Goal: Task Accomplishment & Management: Complete application form

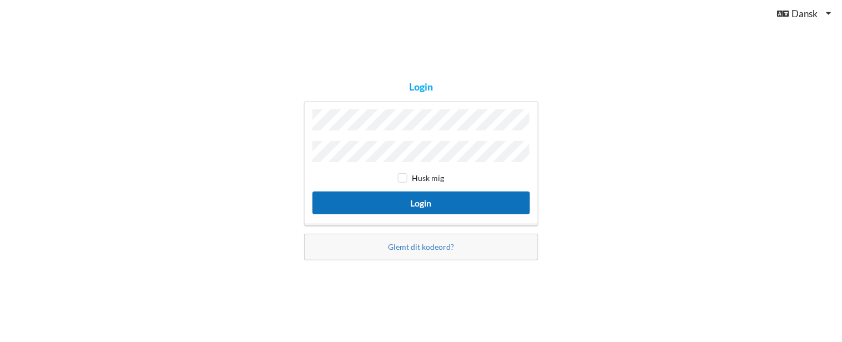
click at [358, 204] on button "Login" at bounding box center [422, 203] width 218 height 23
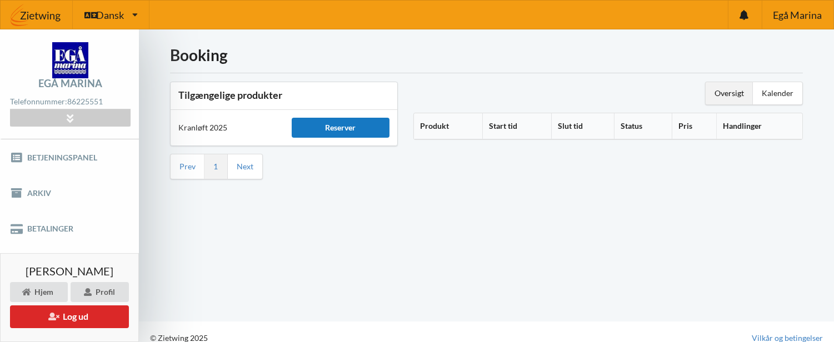
click at [331, 128] on div "Reserver" at bounding box center [341, 128] width 98 height 20
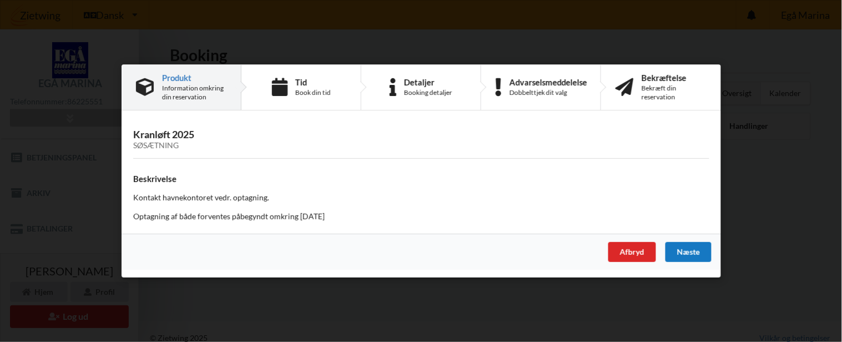
click at [679, 253] on div "Næste" at bounding box center [688, 252] width 46 height 20
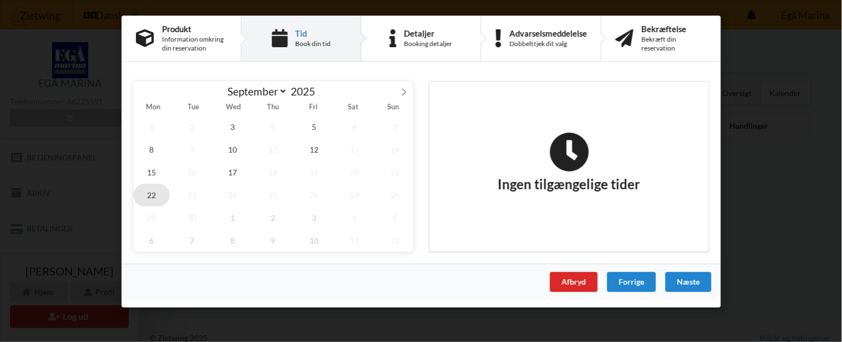
click at [152, 195] on span "22" at bounding box center [151, 195] width 37 height 23
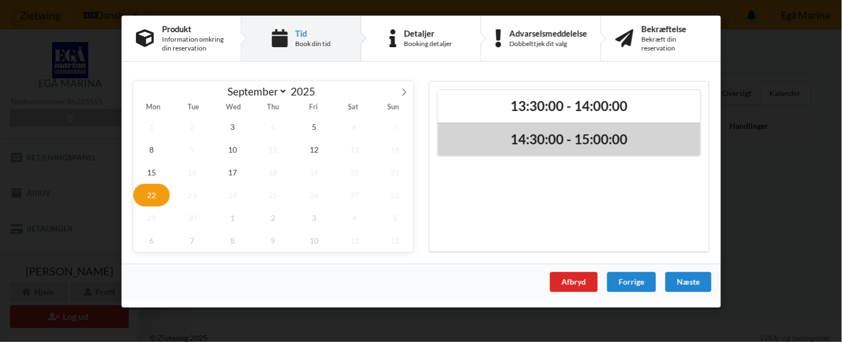
click at [551, 142] on h2 "14:30:00 - 15:00:00" at bounding box center [569, 139] width 247 height 17
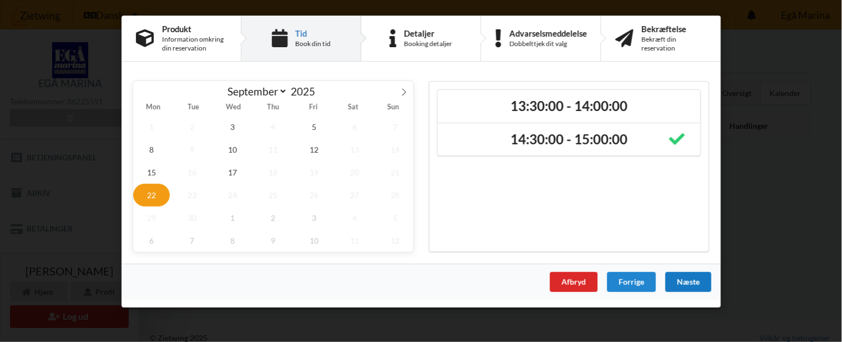
click at [676, 282] on div "Næste" at bounding box center [688, 282] width 46 height 20
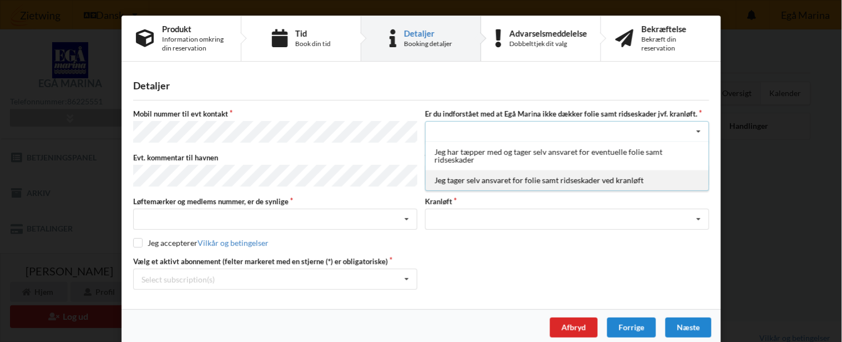
scroll to position [1, 0]
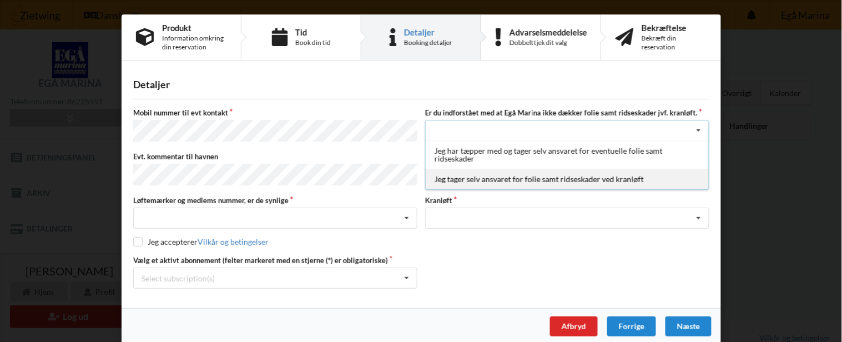
click at [484, 180] on div "Jeg tager selv ansvaret for folie samt ridseskader ved kranløft" at bounding box center [567, 179] width 283 height 21
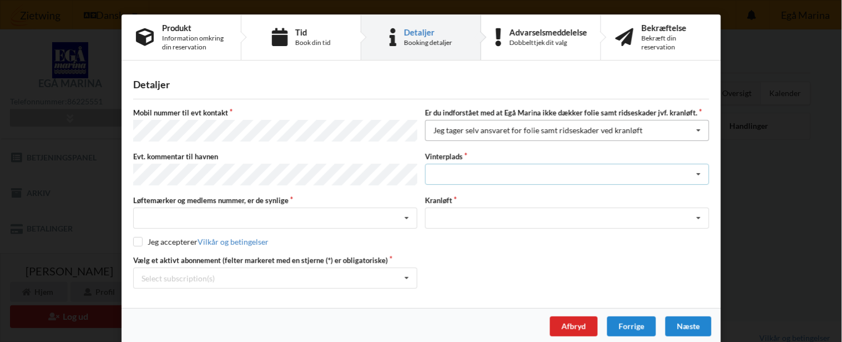
click at [484, 180] on div "Landplads nr. 1 Landplads nr. 2 Landplads nr.3 Landplads nr. 4 Landplads nr. 5 …" at bounding box center [567, 174] width 284 height 21
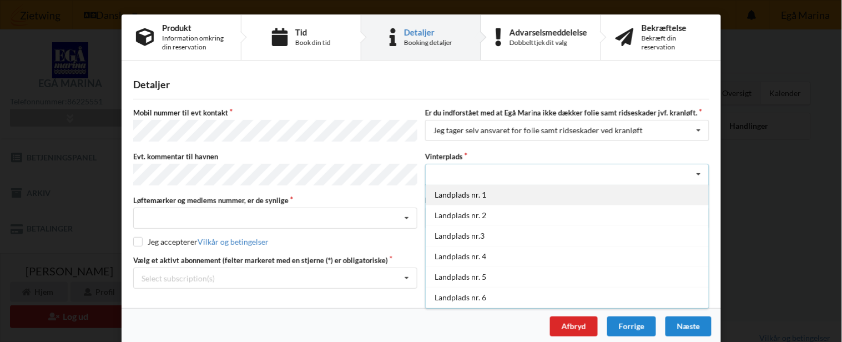
click at [472, 189] on div "Landplads nr. 1" at bounding box center [567, 194] width 283 height 21
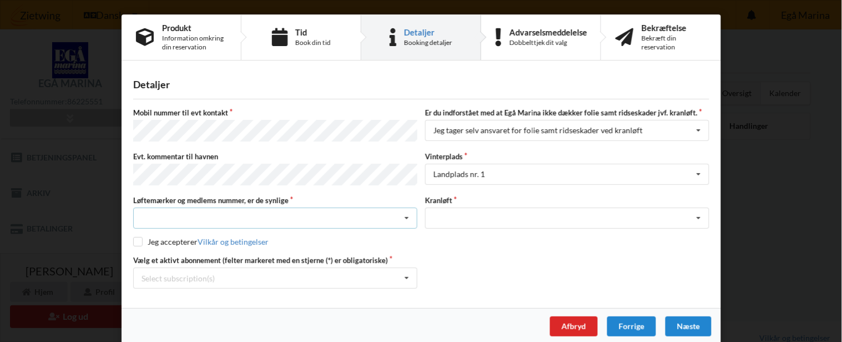
click at [340, 211] on div "Nej, jeg kontakter havnekontoret inden løftet Ja, mine mærker er synlige og int…" at bounding box center [275, 218] width 284 height 21
click at [255, 252] on div "Ja, mine mærker er synlige og intakte" at bounding box center [275, 259] width 283 height 21
click at [496, 210] on div "Optagning" at bounding box center [567, 218] width 284 height 21
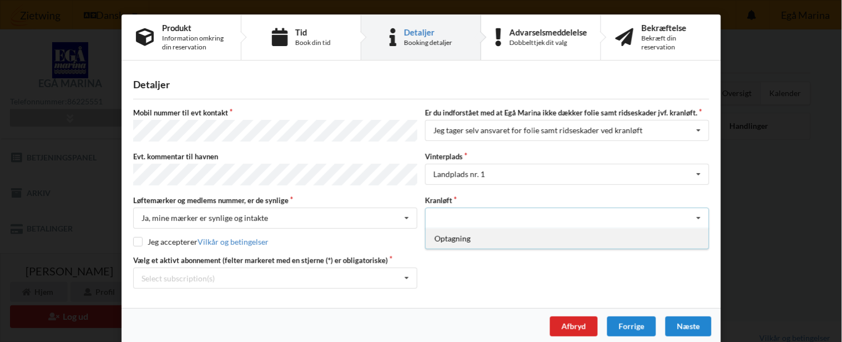
click at [461, 230] on div "Optagning" at bounding box center [567, 238] width 283 height 21
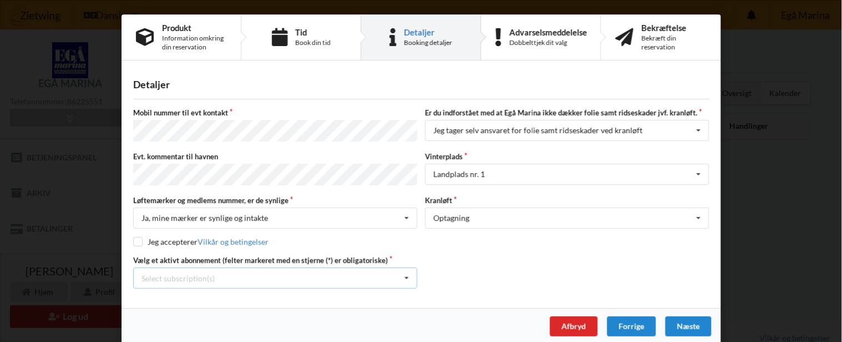
click at [406, 270] on icon at bounding box center [407, 278] width 17 height 21
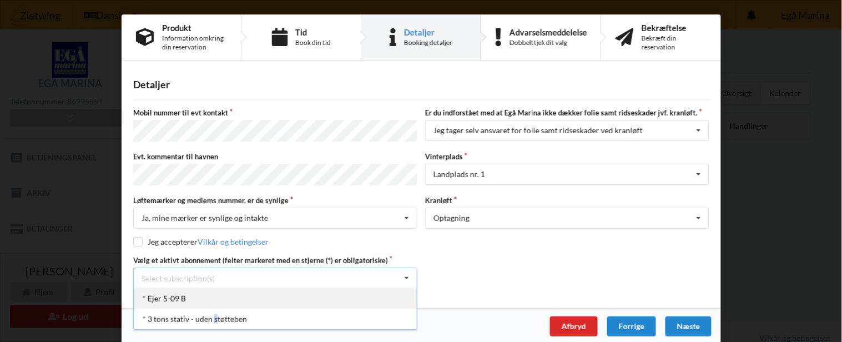
scroll to position [2, 0]
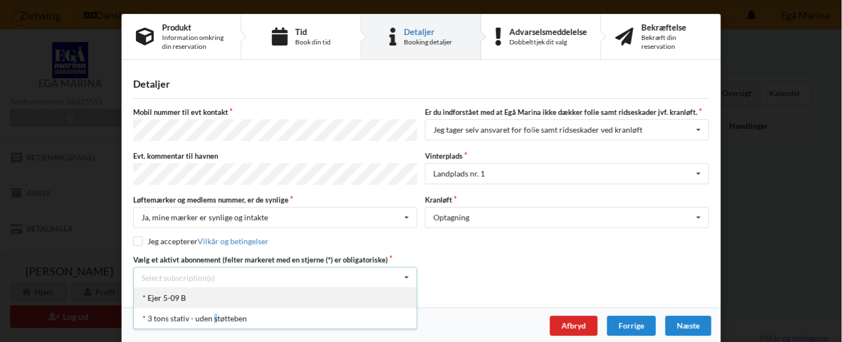
drag, startPoint x: 213, startPoint y: 315, endPoint x: 178, endPoint y: 287, distance: 44.9
click at [190, 308] on div "* 3 tons stativ - uden støtteben" at bounding box center [275, 318] width 283 height 21
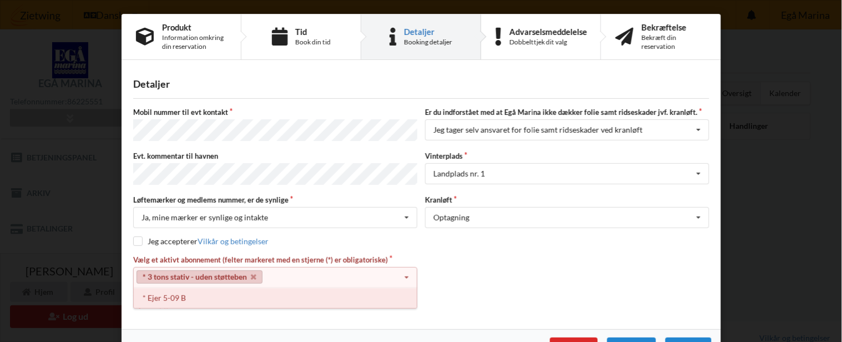
click at [171, 291] on div "* Ejer 5-09 B" at bounding box center [275, 298] width 283 height 21
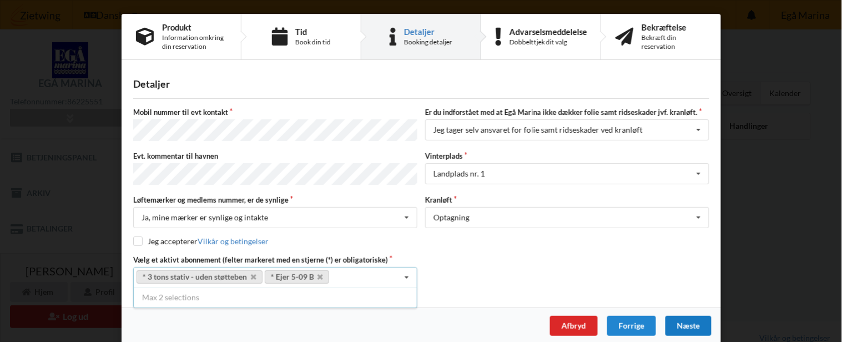
click at [683, 323] on div "Næste" at bounding box center [688, 326] width 46 height 20
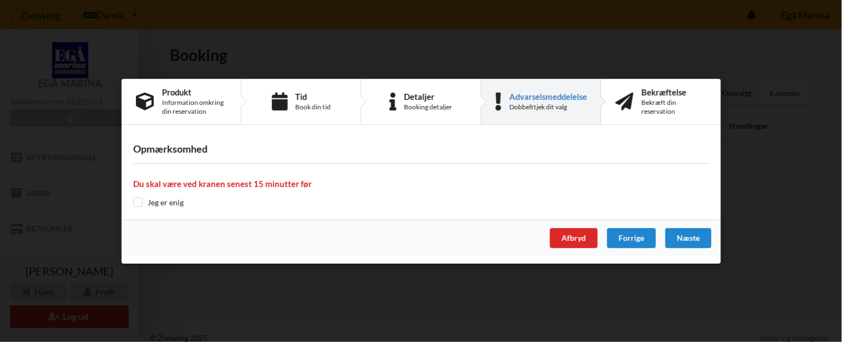
click at [684, 212] on div "Opmærksomhed Du skal være ved kranen senest 15 minutter før Jeg er enig" at bounding box center [422, 175] width 600 height 87
click at [687, 214] on div "Opmærksomhed Du skal være ved kranen senest 15 minutter før Jeg er enig" at bounding box center [422, 175] width 600 height 87
drag, startPoint x: 687, startPoint y: 214, endPoint x: 580, endPoint y: 214, distance: 107.2
click at [631, 213] on div "Opmærksomhed Du skal være ved kranen senest 15 minutter før Jeg er enig" at bounding box center [422, 175] width 600 height 87
click at [580, 214] on div "Opmærksomhed Du skal være ved kranen senest 15 minutter før Jeg er enig" at bounding box center [422, 175] width 600 height 87
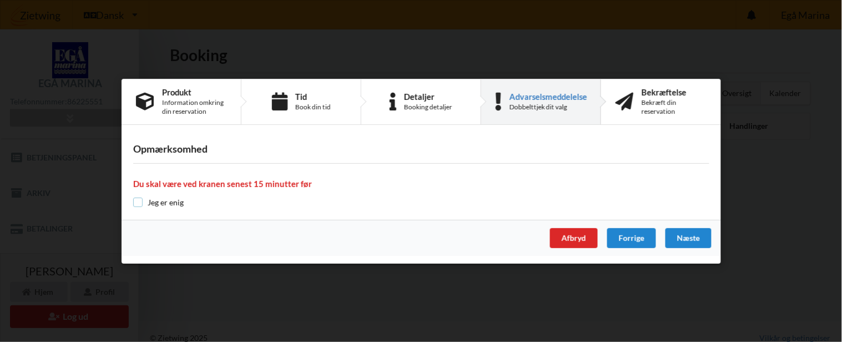
click at [137, 204] on input "checkbox" at bounding box center [137, 202] width 9 height 9
checkbox input "true"
drag, startPoint x: 625, startPoint y: 218, endPoint x: 681, endPoint y: 239, distance: 59.4
click at [681, 239] on div "Produkt Information omkring din reservation Tid Book din tid Detaljer Booking d…" at bounding box center [422, 171] width 600 height 185
click at [681, 239] on div "Næste" at bounding box center [688, 238] width 46 height 20
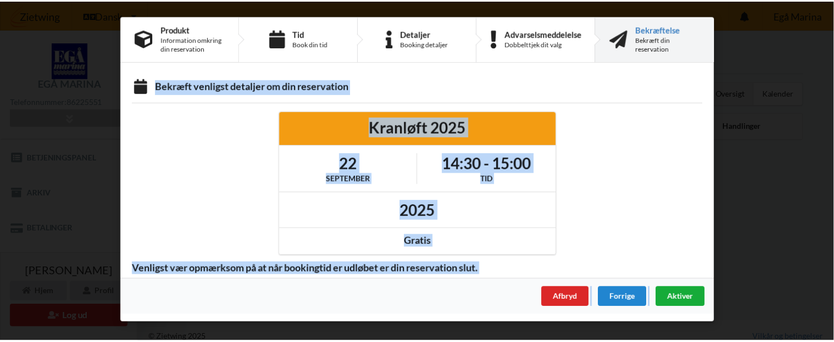
scroll to position [0, 0]
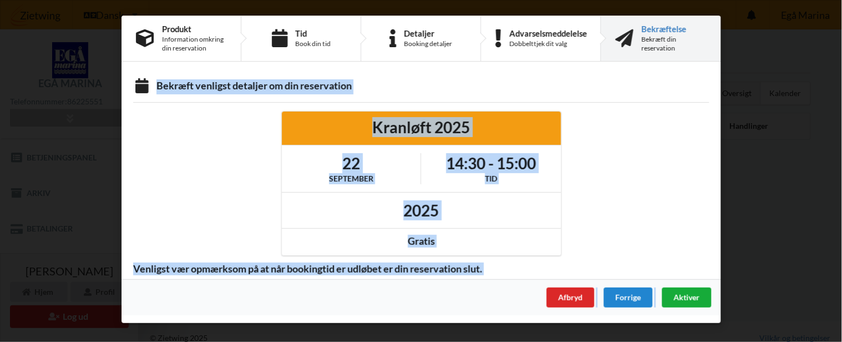
click at [681, 297] on span "Aktiver" at bounding box center [687, 297] width 26 height 9
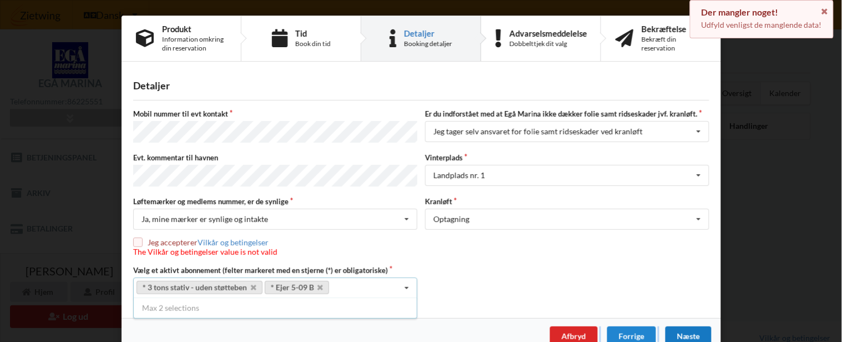
click at [133, 238] on input "checkbox" at bounding box center [137, 242] width 9 height 9
checkbox input "true"
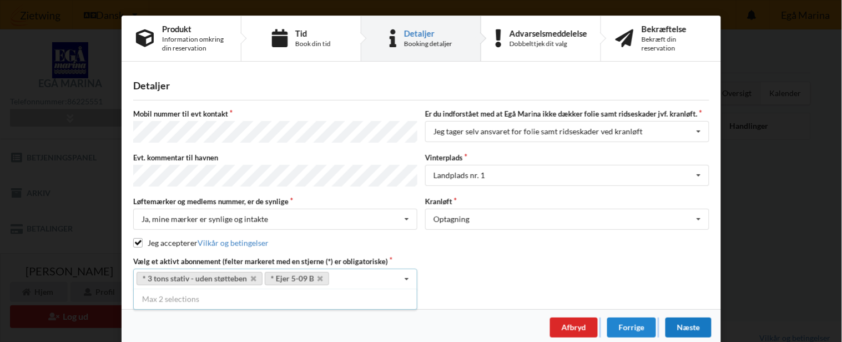
click at [673, 318] on div "Næste" at bounding box center [688, 328] width 46 height 20
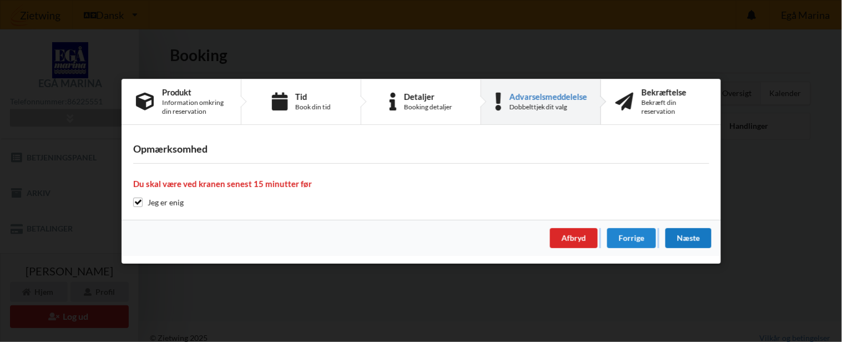
click at [692, 234] on div "Næste" at bounding box center [688, 238] width 46 height 20
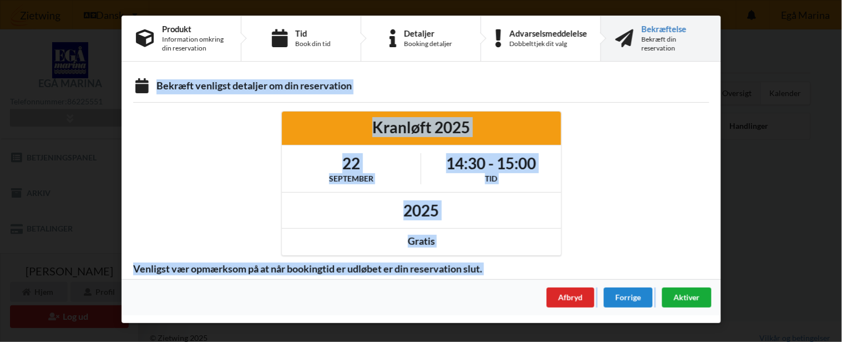
click at [685, 295] on span "Aktiver" at bounding box center [687, 297] width 26 height 9
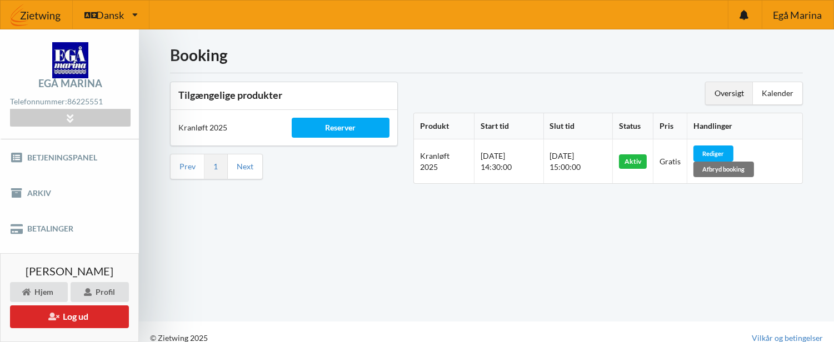
click at [462, 73] on div at bounding box center [486, 73] width 632 height 1
